Goal: Contribute content: Contribute content

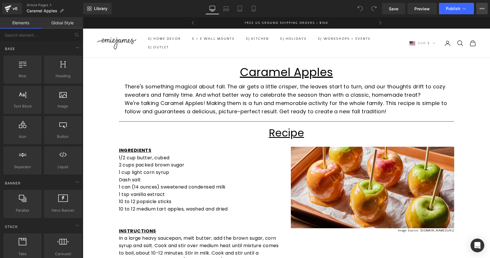
click at [483, 8] on icon at bounding box center [481, 8] width 5 height 5
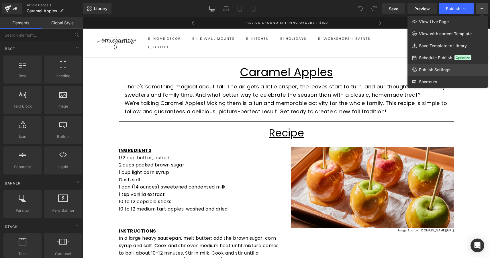
click at [426, 69] on span "Publish Settings" at bounding box center [434, 69] width 31 height 5
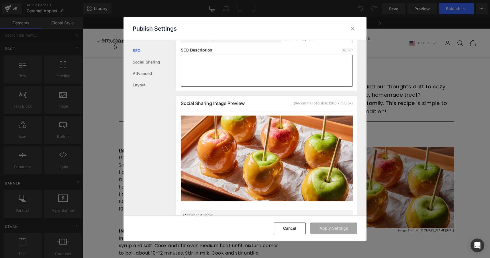
scroll to position [96, 0]
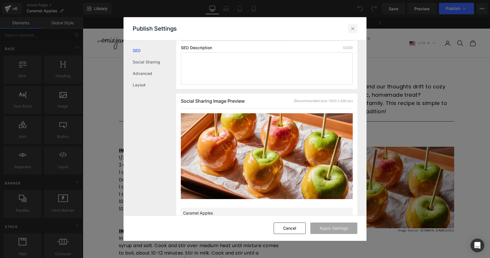
click at [351, 29] on icon at bounding box center [353, 29] width 6 height 6
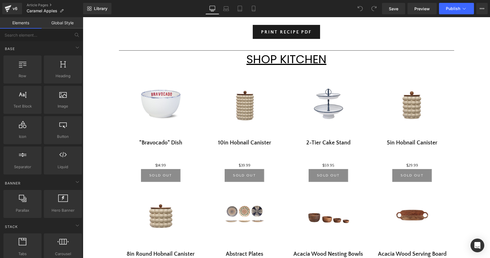
scroll to position [297, 0]
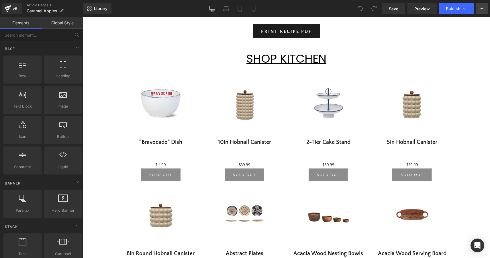
click at [483, 10] on icon at bounding box center [481, 8] width 5 height 5
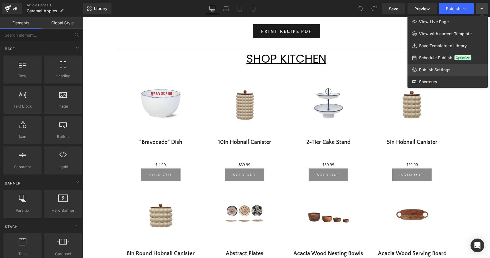
click at [435, 71] on span "Publish Settings" at bounding box center [434, 69] width 31 height 5
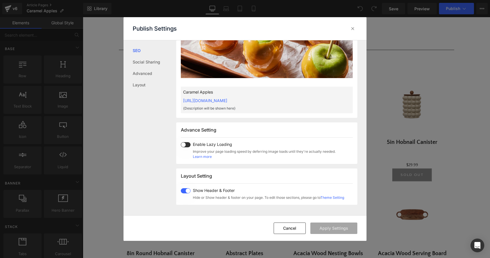
scroll to position [239, 0]
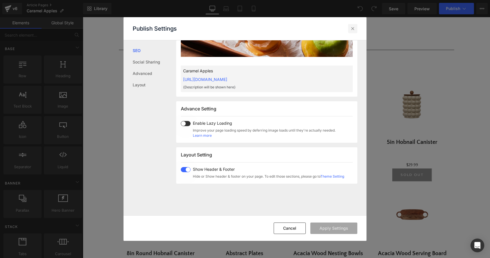
click at [352, 27] on icon at bounding box center [353, 29] width 6 height 6
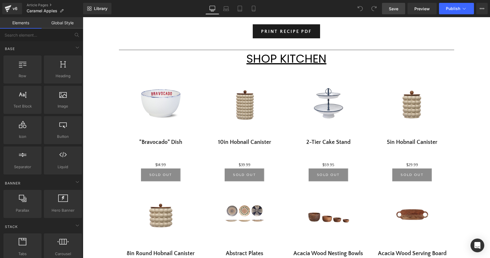
click at [398, 10] on link "Save" at bounding box center [393, 8] width 23 height 11
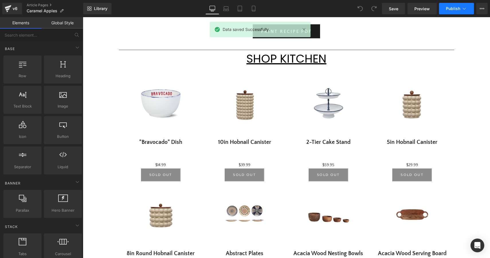
click at [454, 11] on button "Publish" at bounding box center [456, 8] width 35 height 11
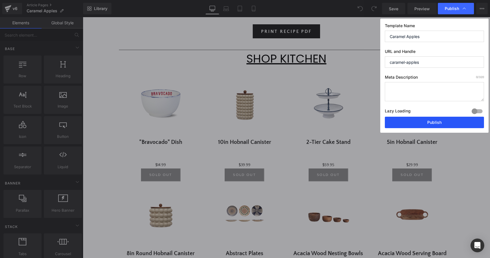
click at [431, 126] on button "Publish" at bounding box center [433, 122] width 99 height 11
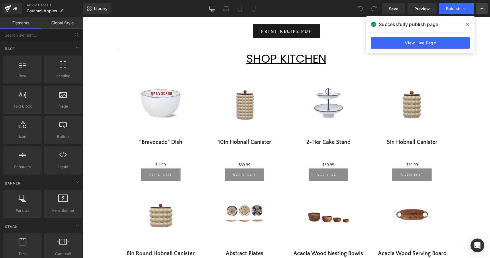
click at [481, 9] on icon at bounding box center [481, 8] width 5 height 5
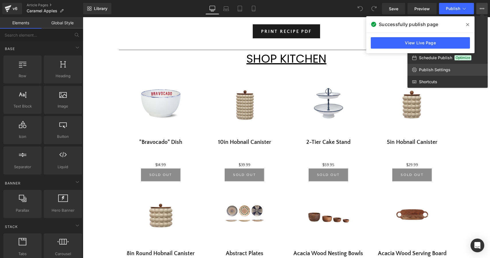
click at [434, 71] on span "Publish Settings" at bounding box center [434, 69] width 31 height 5
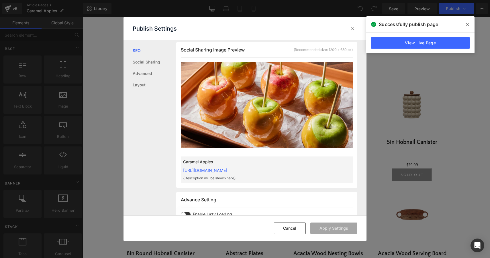
scroll to position [146, 0]
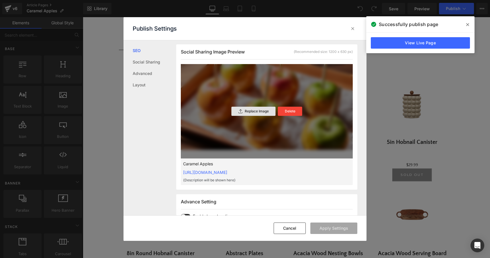
click at [263, 113] on p "Replace Image" at bounding box center [256, 111] width 24 height 4
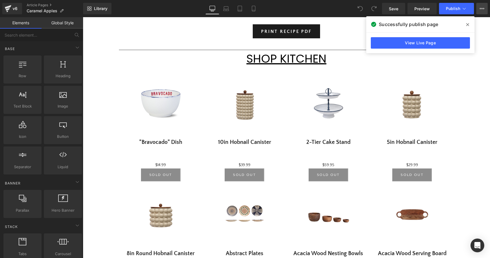
click at [482, 13] on button "View Live Page View with current Template Save Template to Library Schedule Pub…" at bounding box center [481, 8] width 11 height 11
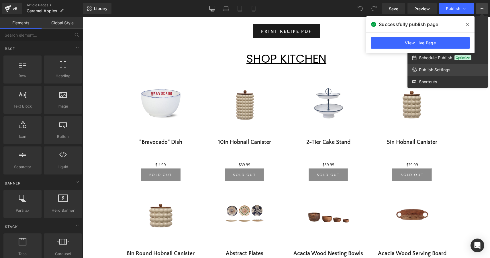
click at [435, 68] on span "Publish Settings" at bounding box center [434, 69] width 31 height 5
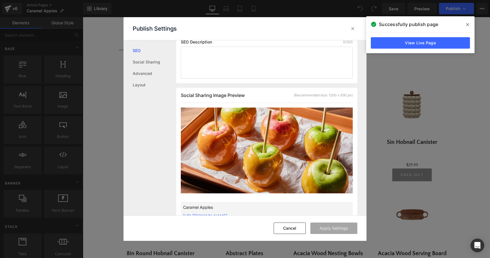
scroll to position [107, 0]
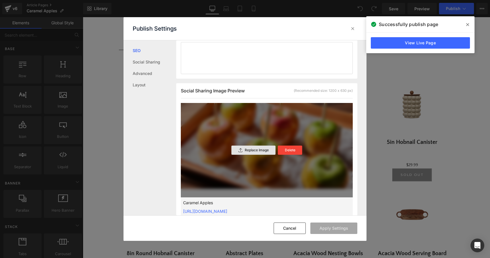
click at [256, 149] on p "Replace Image" at bounding box center [256, 150] width 24 height 4
click at [341, 230] on button "Apply Settings" at bounding box center [333, 228] width 47 height 11
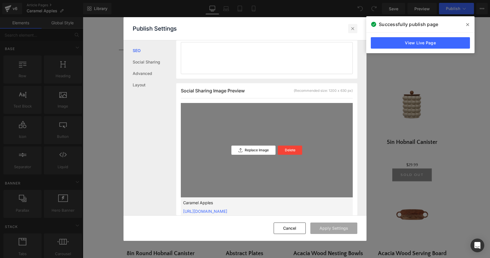
click at [354, 30] on icon at bounding box center [353, 29] width 6 height 6
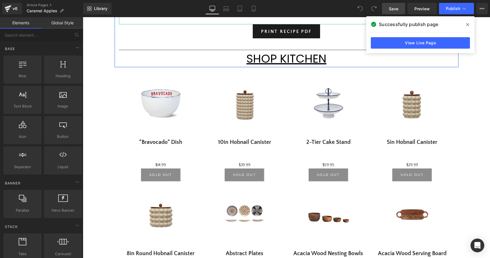
click at [392, 7] on span "Save" at bounding box center [392, 9] width 9 height 6
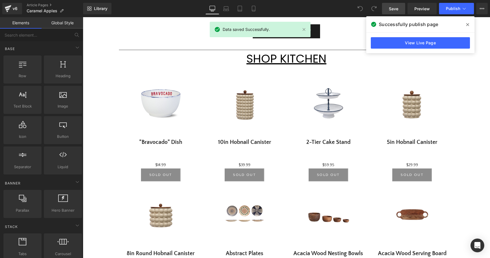
click at [467, 24] on icon at bounding box center [467, 24] width 3 height 5
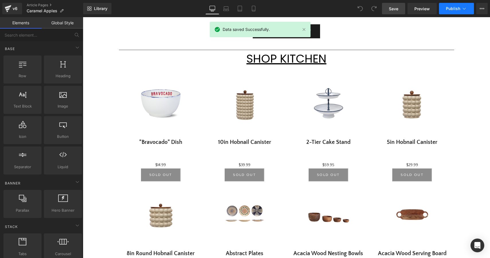
click at [453, 11] on span "Publish" at bounding box center [452, 8] width 14 height 5
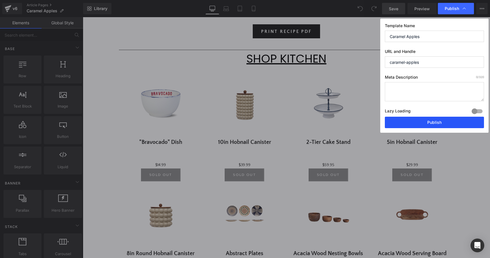
click at [437, 123] on button "Publish" at bounding box center [433, 122] width 99 height 11
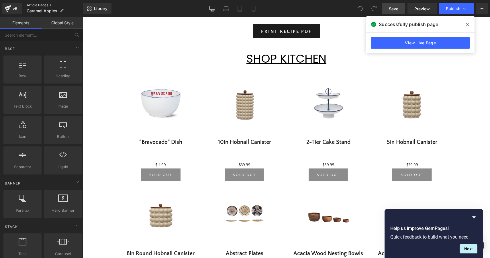
click at [40, 5] on link "Article Pages" at bounding box center [55, 5] width 56 height 5
